Goal: Unclear

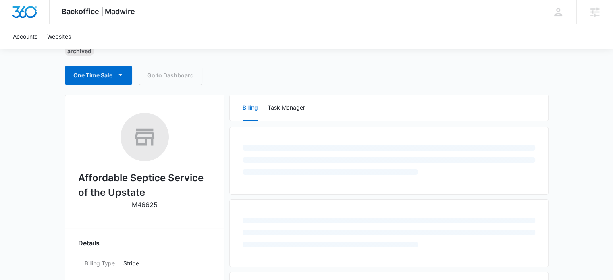
scroll to position [81, 0]
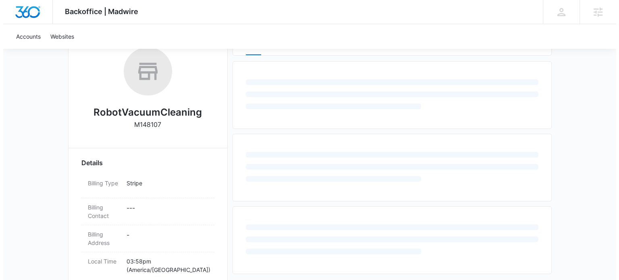
scroll to position [161, 0]
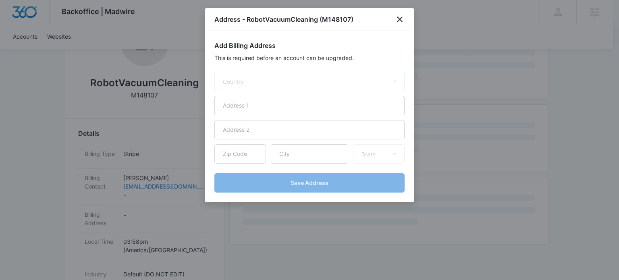
select select "US"
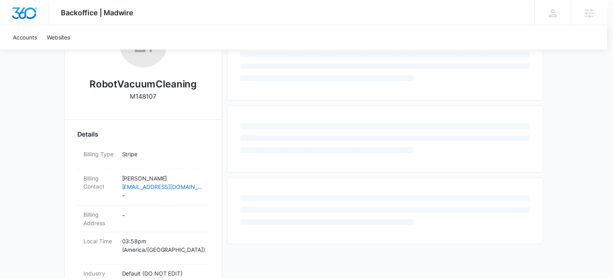
scroll to position [161, 0]
